Goal: Task Accomplishment & Management: Use online tool/utility

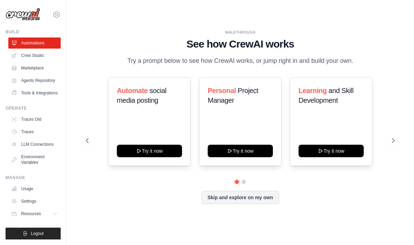
click at [32, 55] on link "Crew Studio" at bounding box center [34, 55] width 52 height 11
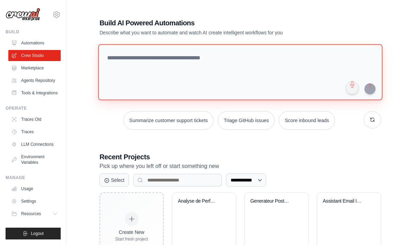
click at [274, 67] on textarea at bounding box center [240, 72] width 284 height 56
click at [146, 63] on textarea at bounding box center [240, 72] width 284 height 56
paste textarea "**********"
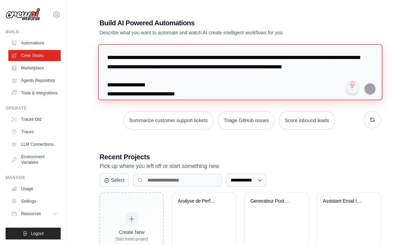
scroll to position [426, 0]
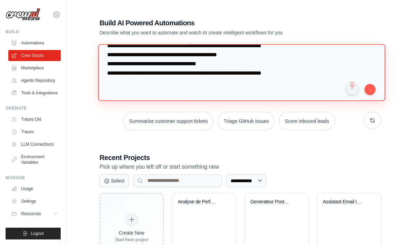
type textarea "**********"
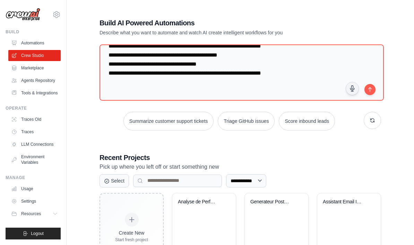
click at [372, 88] on button "submit" at bounding box center [369, 89] width 11 height 11
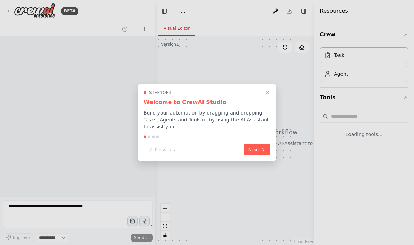
select select "****"
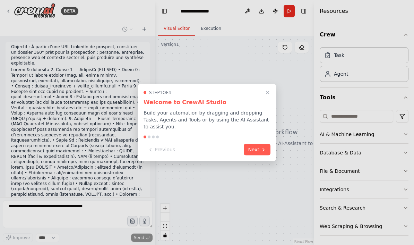
scroll to position [138, 0]
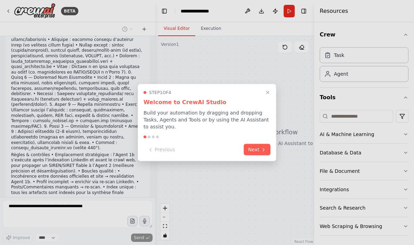
click at [256, 149] on button "Next" at bounding box center [257, 149] width 27 height 11
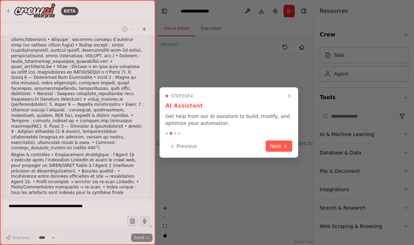
click at [283, 151] on button "Next" at bounding box center [278, 145] width 27 height 11
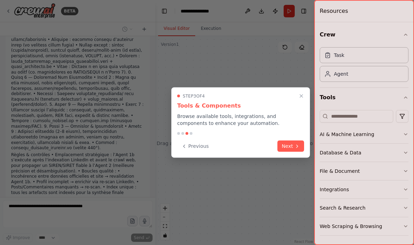
click at [288, 147] on button "Next" at bounding box center [290, 145] width 27 height 11
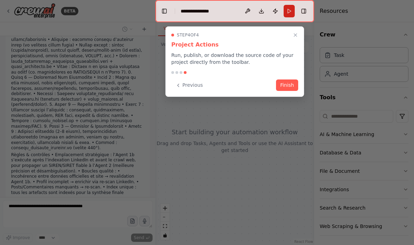
click at [284, 85] on button "Finish" at bounding box center [287, 84] width 22 height 11
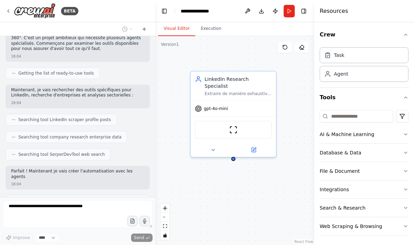
scroll to position [339, 0]
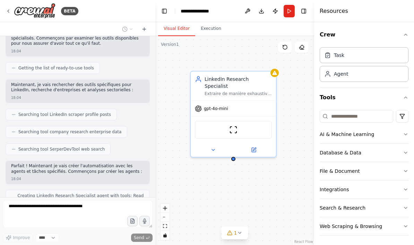
click at [242, 91] on div "Extraire de manière exhaustive toutes les informations disponibles sur un profi…" at bounding box center [237, 94] width 67 height 6
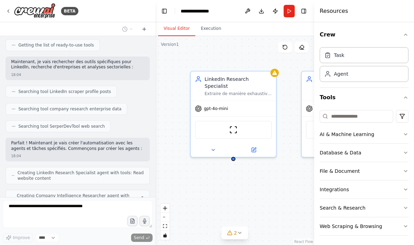
click at [226, 91] on div "Extraire de manière exhaustive toutes les informations disponibles sur un profi…" at bounding box center [237, 94] width 67 height 6
click at [255, 147] on icon at bounding box center [254, 150] width 6 height 6
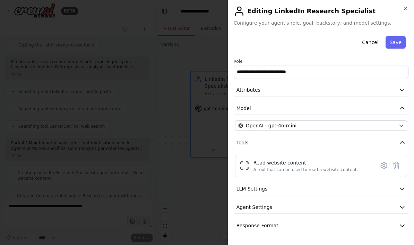
scroll to position [385, 0]
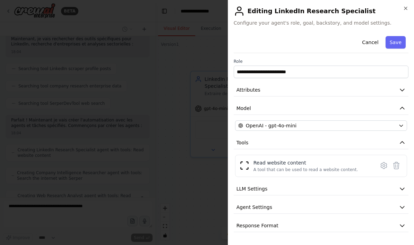
click at [400, 87] on icon "button" at bounding box center [401, 89] width 7 height 7
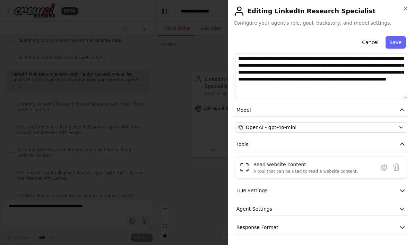
scroll to position [108, 0]
click at [317, 168] on div "Read website content A tool that can be used to read a website content." at bounding box center [305, 167] width 105 height 13
click at [315, 191] on button "LLM Settings" at bounding box center [320, 190] width 175 height 13
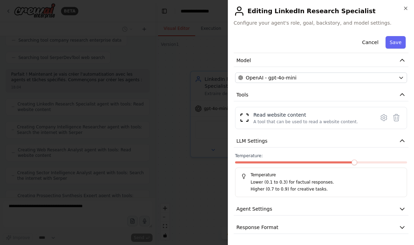
scroll to position [157, 0]
click at [394, 209] on button "Agent Settings" at bounding box center [320, 209] width 175 height 13
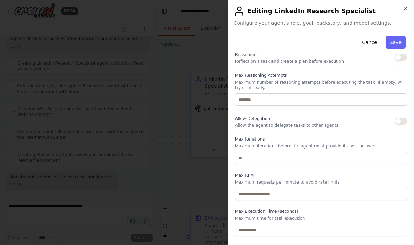
scroll to position [307, 0]
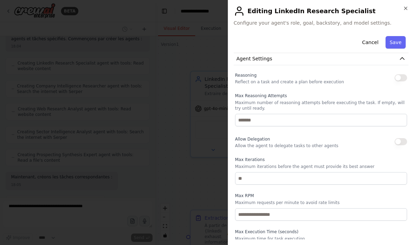
click at [403, 77] on button "button" at bounding box center [400, 77] width 12 height 7
click at [404, 77] on button "button" at bounding box center [400, 77] width 12 height 7
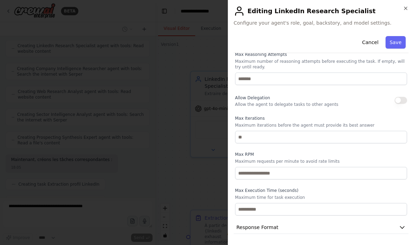
scroll to position [348, 0]
click at [317, 230] on button "Response Format" at bounding box center [320, 227] width 175 height 13
click at [319, 230] on button "Response Format" at bounding box center [320, 227] width 175 height 13
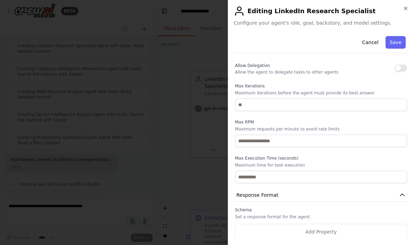
scroll to position [506, 0]
click at [405, 10] on icon "button" at bounding box center [405, 9] width 6 height 6
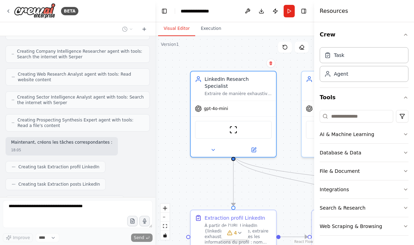
click at [257, 145] on button at bounding box center [253, 149] width 39 height 8
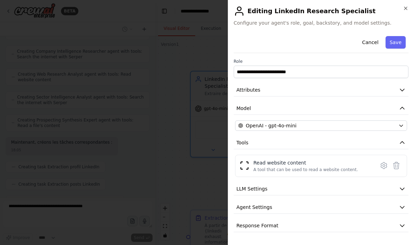
click at [401, 86] on button "Attributes" at bounding box center [320, 89] width 175 height 13
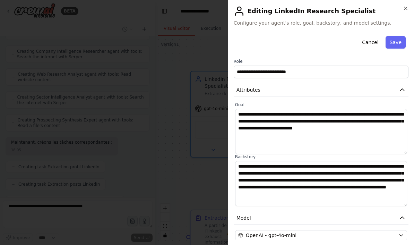
click at [402, 87] on icon "button" at bounding box center [401, 89] width 7 height 7
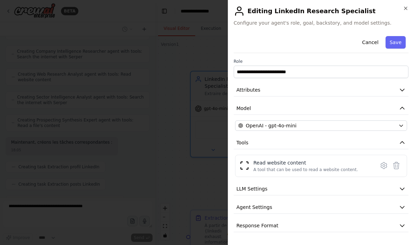
click at [403, 106] on icon "button" at bounding box center [401, 108] width 7 height 7
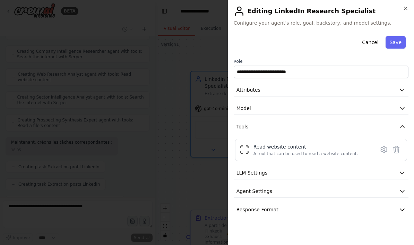
click at [402, 105] on icon "button" at bounding box center [401, 108] width 7 height 7
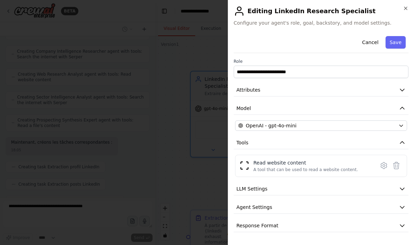
click at [401, 124] on icon "button" at bounding box center [401, 126] width 6 height 6
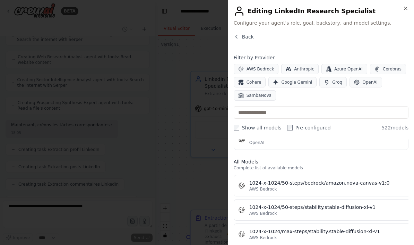
scroll to position [179, 0]
click at [240, 37] on button "Back" at bounding box center [243, 36] width 20 height 7
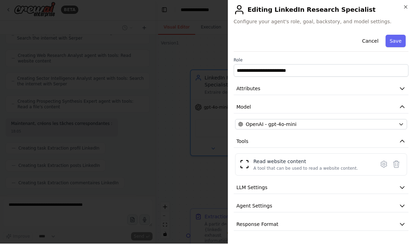
scroll to position [25, 0]
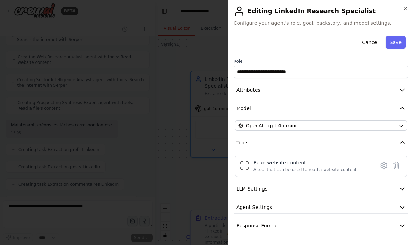
click at [398, 188] on button "LLM Settings" at bounding box center [320, 188] width 175 height 13
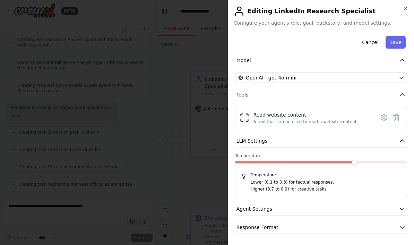
scroll to position [47, 0]
click at [396, 212] on button "Agent Settings" at bounding box center [320, 209] width 175 height 13
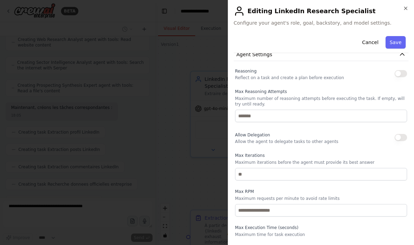
scroll to position [558, 0]
click at [404, 10] on icon "button" at bounding box center [405, 9] width 6 height 6
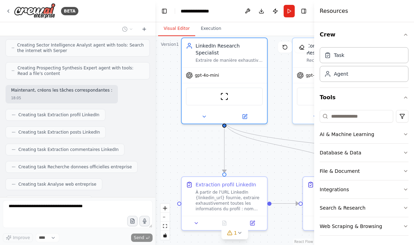
click at [256, 219] on button at bounding box center [252, 223] width 24 height 8
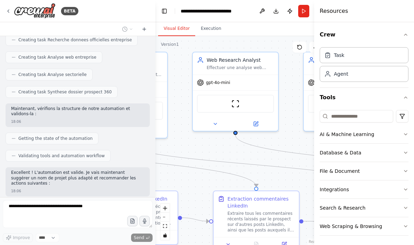
scroll to position [23, 0]
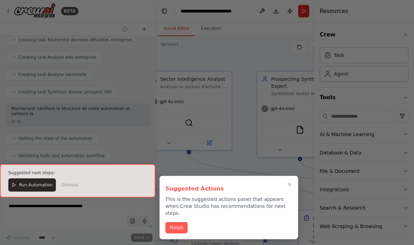
click at [182, 222] on button "Finish" at bounding box center [176, 227] width 22 height 11
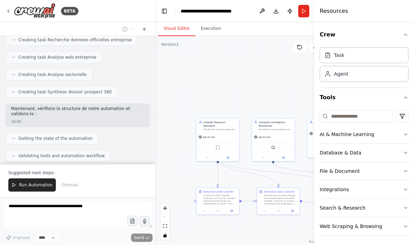
click at [15, 186] on icon at bounding box center [13, 184] width 5 height 5
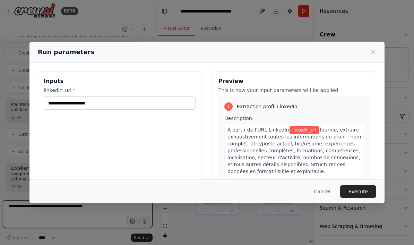
scroll to position [903, 0]
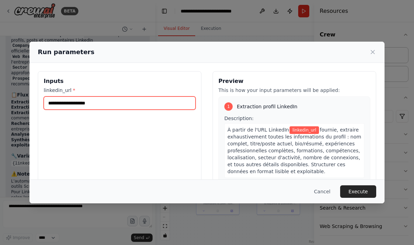
click at [68, 96] on input "linkedin_url *" at bounding box center [120, 102] width 152 height 13
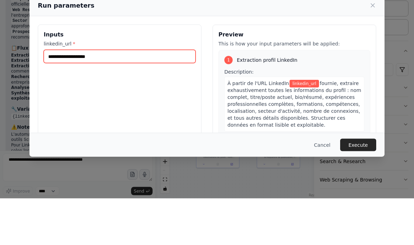
click at [65, 96] on input "linkedin_url *" at bounding box center [120, 102] width 152 height 13
paste input "**********"
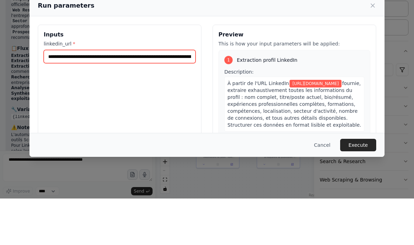
click at [183, 96] on input "**********" at bounding box center [120, 102] width 152 height 13
click at [186, 96] on input "**********" at bounding box center [120, 102] width 152 height 13
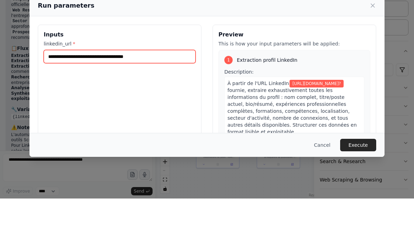
type input "**********"
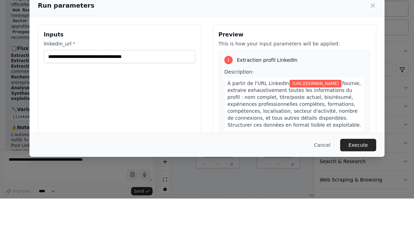
scroll to position [25, 0]
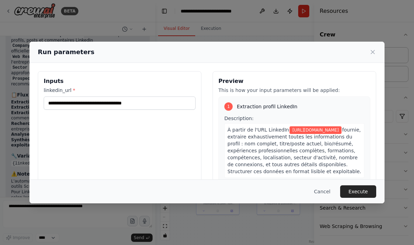
click at [356, 197] on button "Execute" at bounding box center [358, 191] width 36 height 12
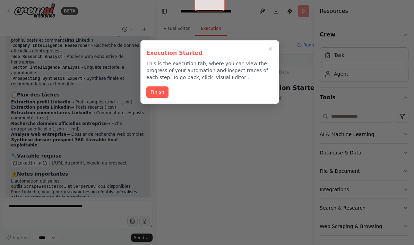
click at [157, 86] on button "Finish" at bounding box center [157, 91] width 22 height 11
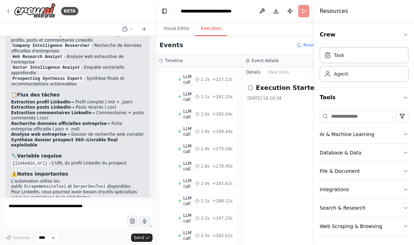
scroll to position [1527, 0]
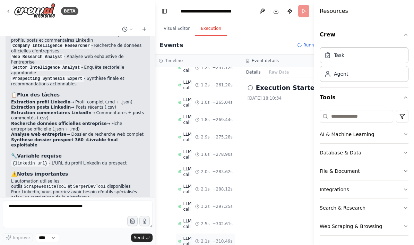
click at [195, 235] on span "LLM call" at bounding box center [189, 240] width 12 height 11
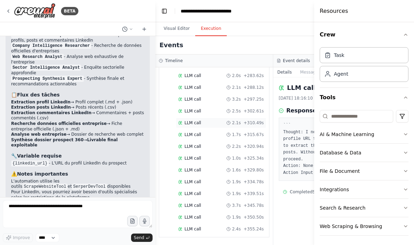
scroll to position [0, 0]
click at [276, 59] on icon at bounding box center [278, 61] width 4 height 4
click at [283, 58] on h3 "Event details" at bounding box center [296, 61] width 27 height 6
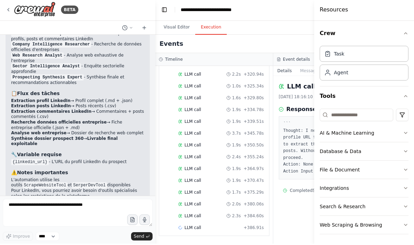
scroll to position [25, 0]
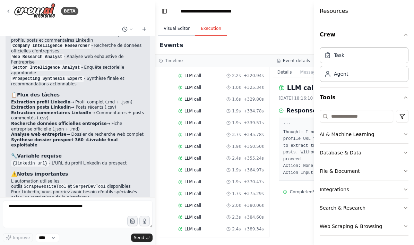
click at [178, 21] on button "Visual Editor" at bounding box center [176, 28] width 37 height 15
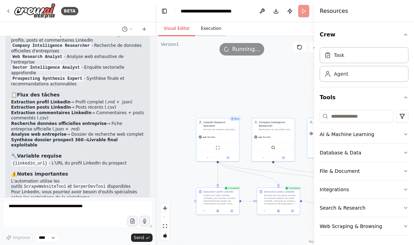
click at [215, 21] on button "Execution" at bounding box center [211, 28] width 32 height 15
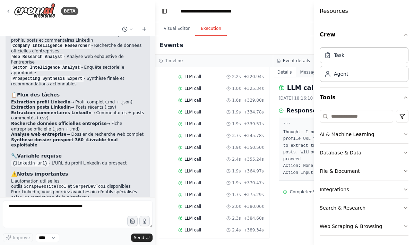
click at [295, 67] on button "Messages" at bounding box center [309, 72] width 29 height 10
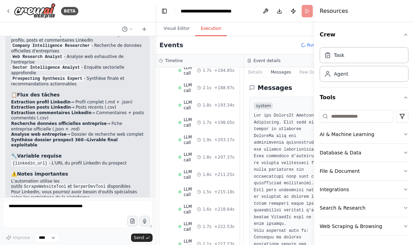
scroll to position [-1, 0]
click at [303, 67] on button "Raw Data" at bounding box center [309, 72] width 28 height 10
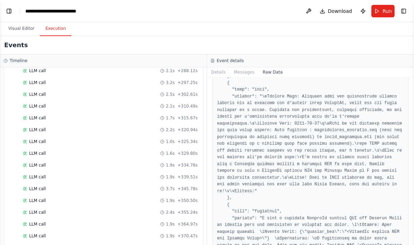
scroll to position [1112, 0]
click at [44, 9] on div "**********" at bounding box center [60, 11] width 70 height 7
click at [17, 28] on button "Visual Editor" at bounding box center [21, 28] width 37 height 15
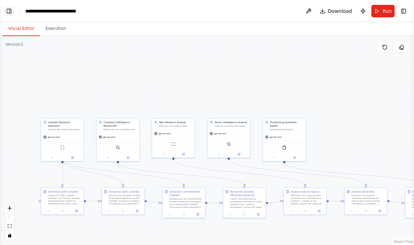
click at [8, 13] on button "Toggle Left Sidebar" at bounding box center [9, 11] width 10 height 10
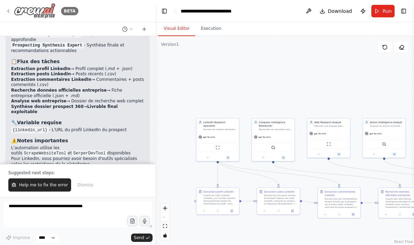
click at [10, 17] on div "BETA" at bounding box center [42, 11] width 73 height 16
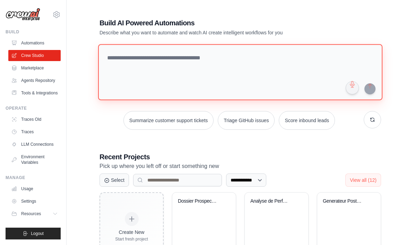
click at [159, 63] on textarea at bounding box center [240, 72] width 284 height 56
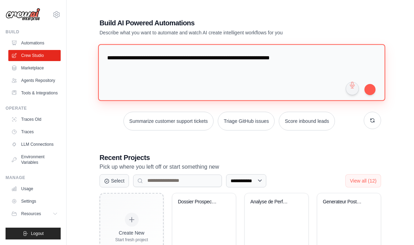
click at [238, 57] on textarea "**********" at bounding box center [241, 72] width 287 height 56
click at [335, 62] on textarea "**********" at bounding box center [241, 72] width 287 height 56
click at [169, 71] on textarea "**********" at bounding box center [241, 72] width 287 height 56
paste textarea "**********"
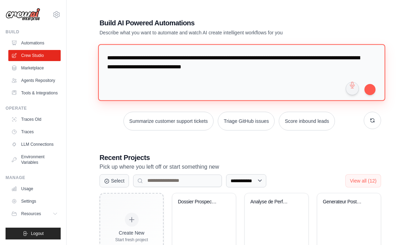
click at [203, 67] on textarea "**********" at bounding box center [241, 72] width 287 height 56
click at [282, 69] on textarea "**********" at bounding box center [241, 72] width 287 height 56
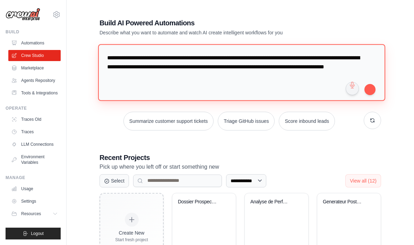
click at [139, 75] on textarea "**********" at bounding box center [241, 72] width 287 height 56
click at [182, 74] on textarea "**********" at bounding box center [241, 72] width 287 height 56
click at [189, 76] on textarea "**********" at bounding box center [241, 72] width 287 height 56
paste textarea "**********"
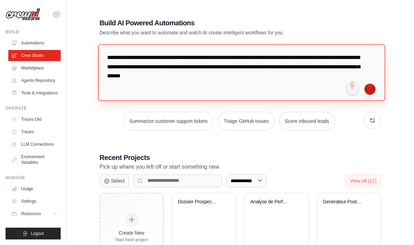
type textarea "**********"
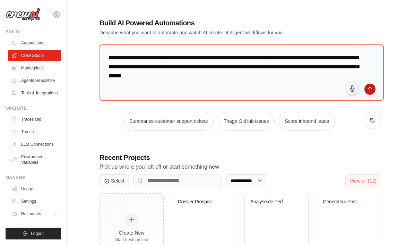
click at [368, 85] on button "submit" at bounding box center [369, 88] width 11 height 11
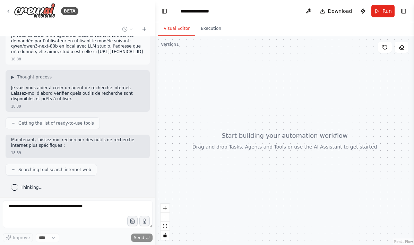
scroll to position [52, 0]
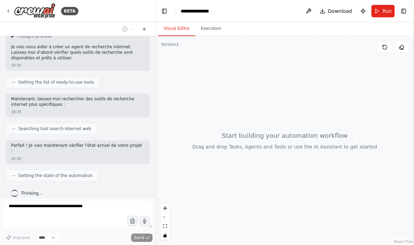
click at [45, 126] on span "Searching tool search internet web" at bounding box center [54, 129] width 73 height 6
click at [12, 126] on div "Searching tool search internet web" at bounding box center [51, 129] width 80 height 6
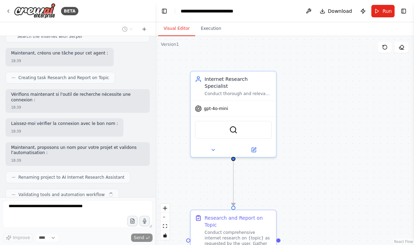
scroll to position [290, 0]
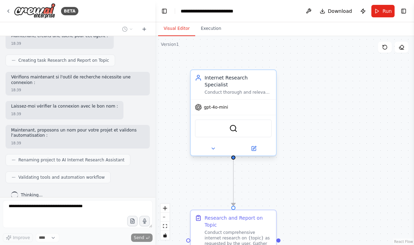
click at [245, 99] on div "gpt-4o-mini" at bounding box center [233, 106] width 85 height 15
click at [225, 104] on span "gpt-4o-mini" at bounding box center [216, 107] width 24 height 6
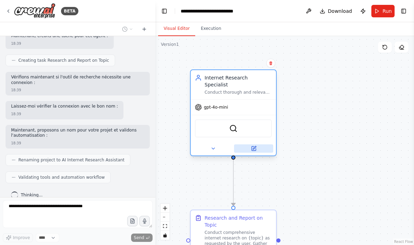
click at [259, 144] on button at bounding box center [253, 148] width 39 height 8
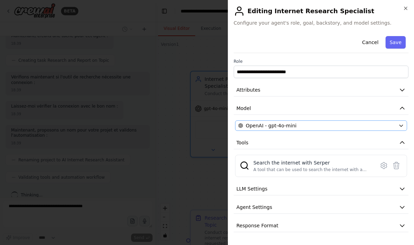
click at [402, 125] on icon "button" at bounding box center [401, 126] width 6 height 6
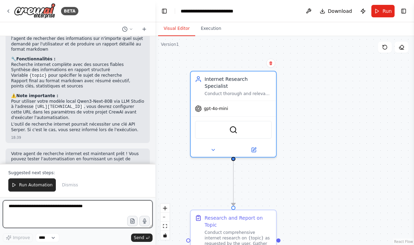
scroll to position [499, 0]
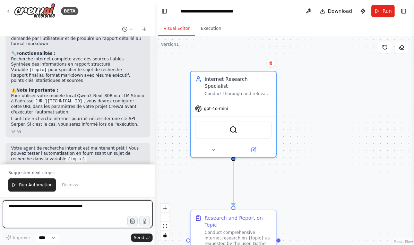
click at [56, 207] on textarea at bounding box center [78, 214] width 150 height 28
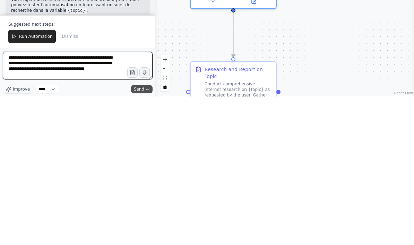
type textarea "**********"
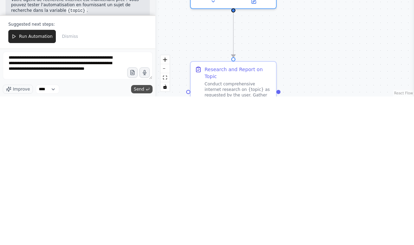
click at [143, 234] on span "Send" at bounding box center [139, 237] width 10 height 6
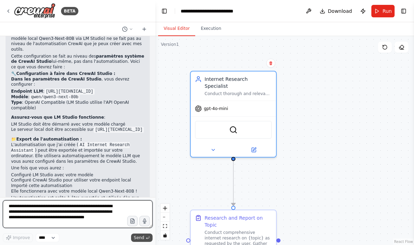
scroll to position [701, 0]
